Goal: Task Accomplishment & Management: Manage account settings

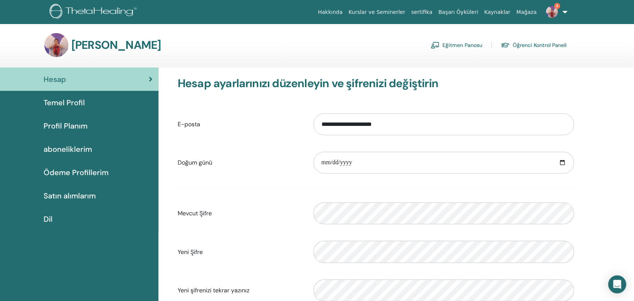
click at [56, 45] on img at bounding box center [56, 45] width 24 height 24
click at [59, 126] on span "Profil Planım" at bounding box center [66, 125] width 44 height 11
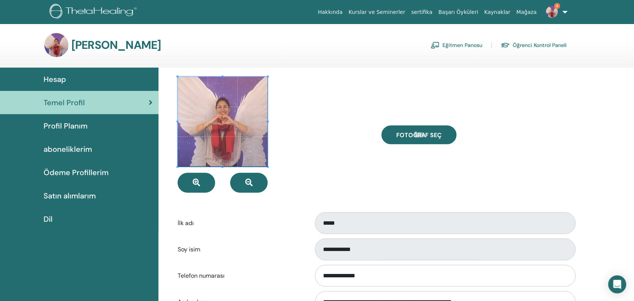
click at [416, 137] on span "Fotoğraf seç" at bounding box center [419, 135] width 46 height 8
click at [416, 137] on input "Fotoğraf seç" at bounding box center [420, 134] width 10 height 5
click at [67, 123] on span "Profil Planım" at bounding box center [66, 125] width 44 height 11
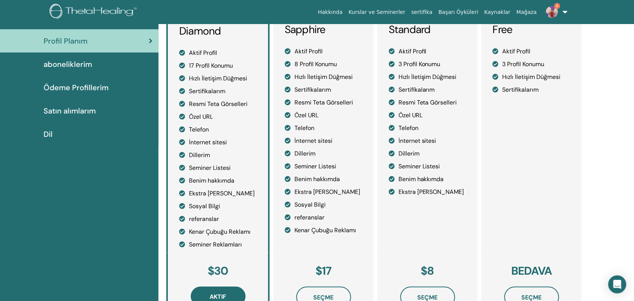
scroll to position [11, 0]
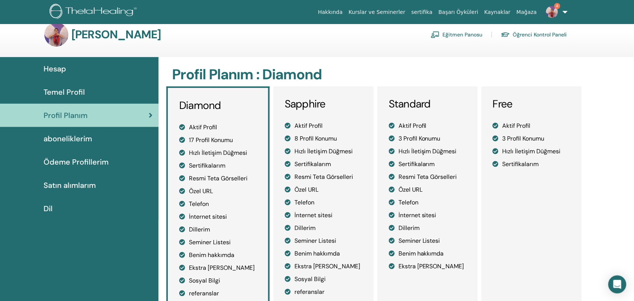
click at [566, 12] on link "4" at bounding box center [555, 12] width 31 height 24
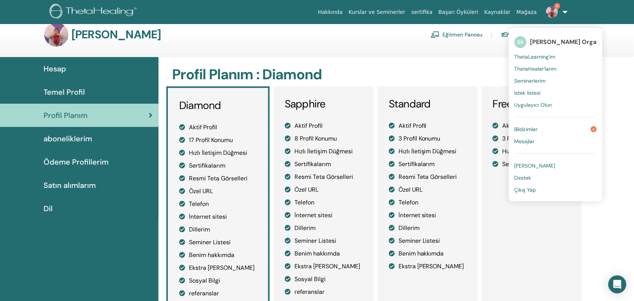
click at [557, 132] on link "Bildirimler 4" at bounding box center [556, 129] width 82 height 12
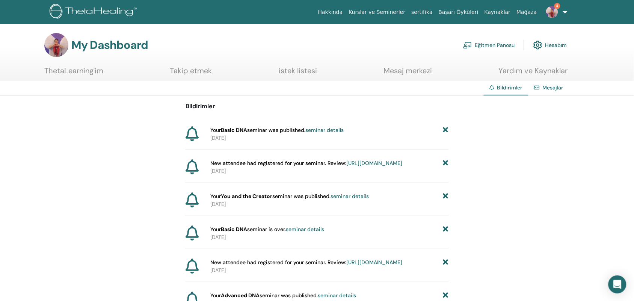
click at [499, 44] on link "Eğitmen Panosu" at bounding box center [489, 45] width 52 height 17
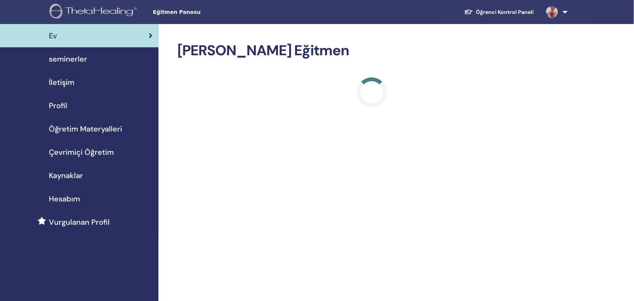
click at [71, 71] on link "İletişim" at bounding box center [79, 82] width 159 height 23
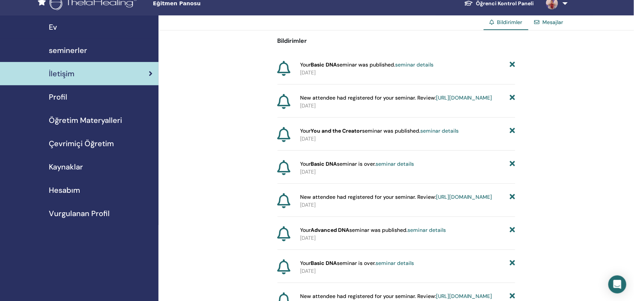
scroll to position [8, 0]
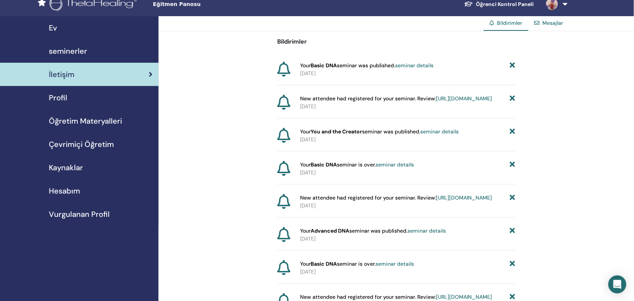
click at [92, 51] on div "seminerler" at bounding box center [79, 50] width 147 height 11
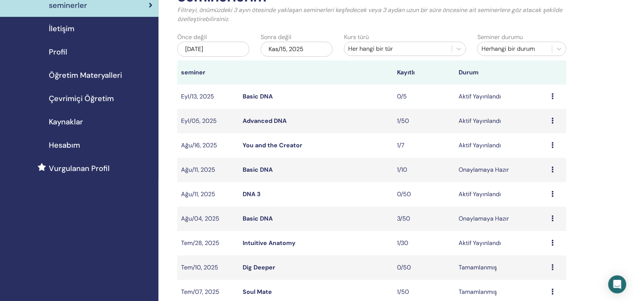
scroll to position [106, 0]
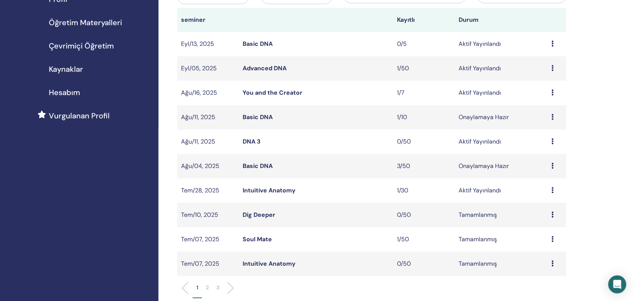
click at [553, 191] on icon at bounding box center [553, 190] width 2 height 6
click at [555, 206] on link "Düzenlemek" at bounding box center [543, 208] width 33 height 8
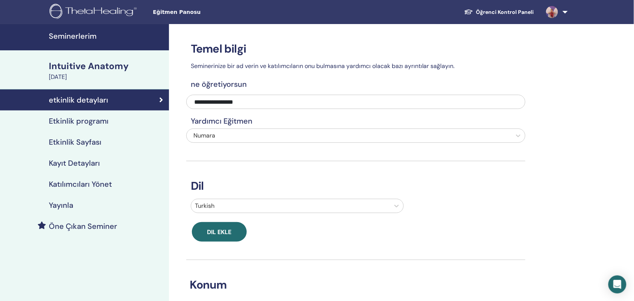
click at [113, 180] on div "Katılımcıları Yönet" at bounding box center [84, 184] width 157 height 9
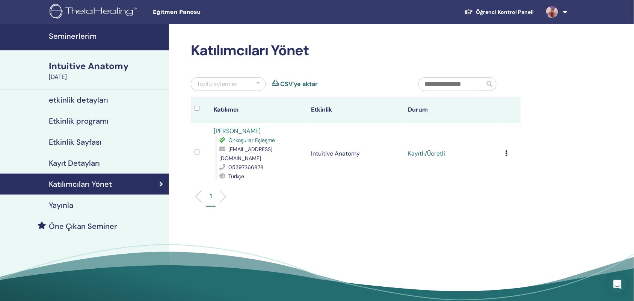
click at [512, 149] on div "Kaydı İptal Et Otomatik onaylama Ücretli Olarak İşaretle Ödenmemiş olarak işare…" at bounding box center [512, 153] width 12 height 9
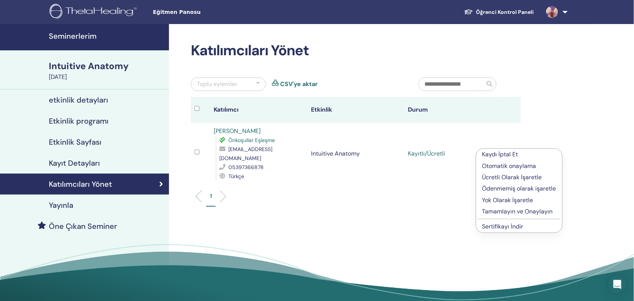
click at [542, 211] on p "Tamamlayın ve Onaylayın" at bounding box center [520, 211] width 74 height 9
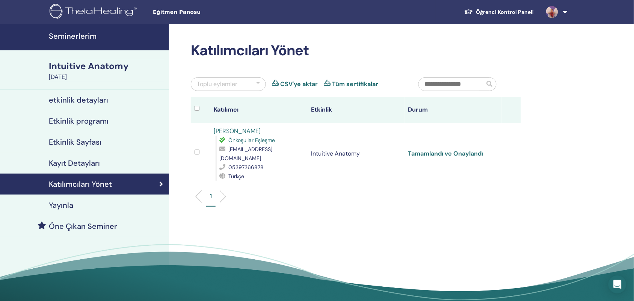
click at [464, 150] on link "Tamamlandı ve Onaylandı" at bounding box center [446, 154] width 75 height 8
